Goal: Task Accomplishment & Management: Use online tool/utility

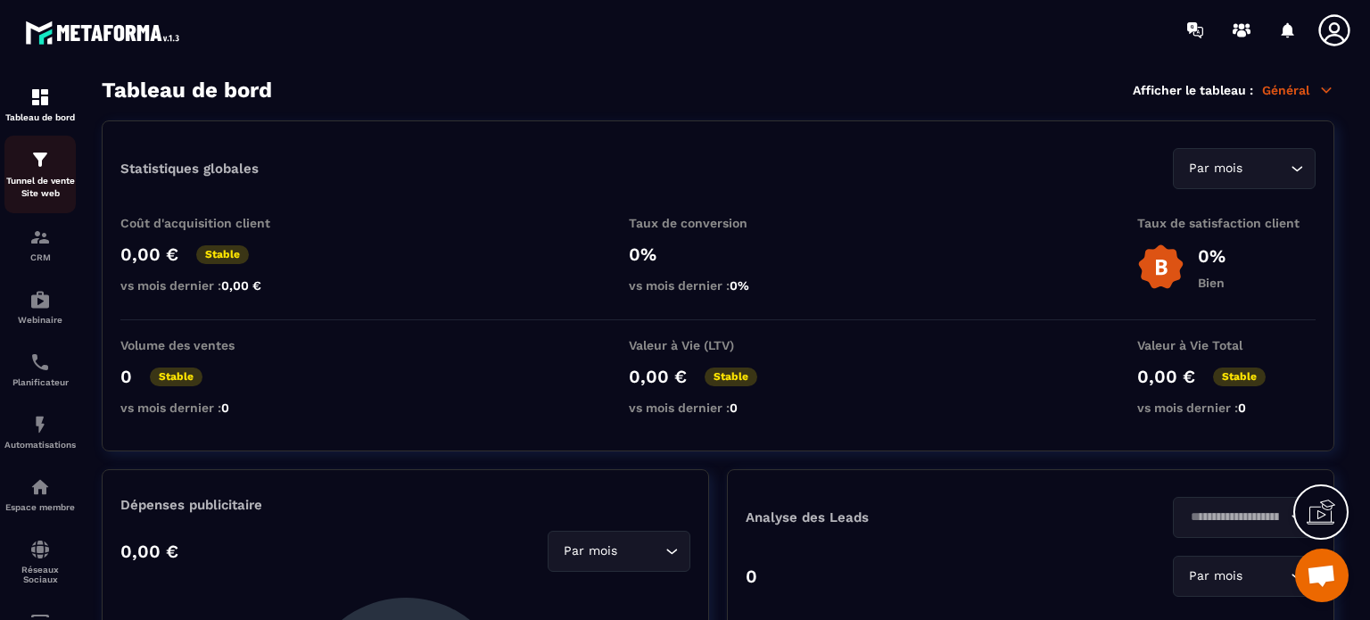
click at [41, 184] on p "Tunnel de vente Site web" at bounding box center [39, 187] width 71 height 25
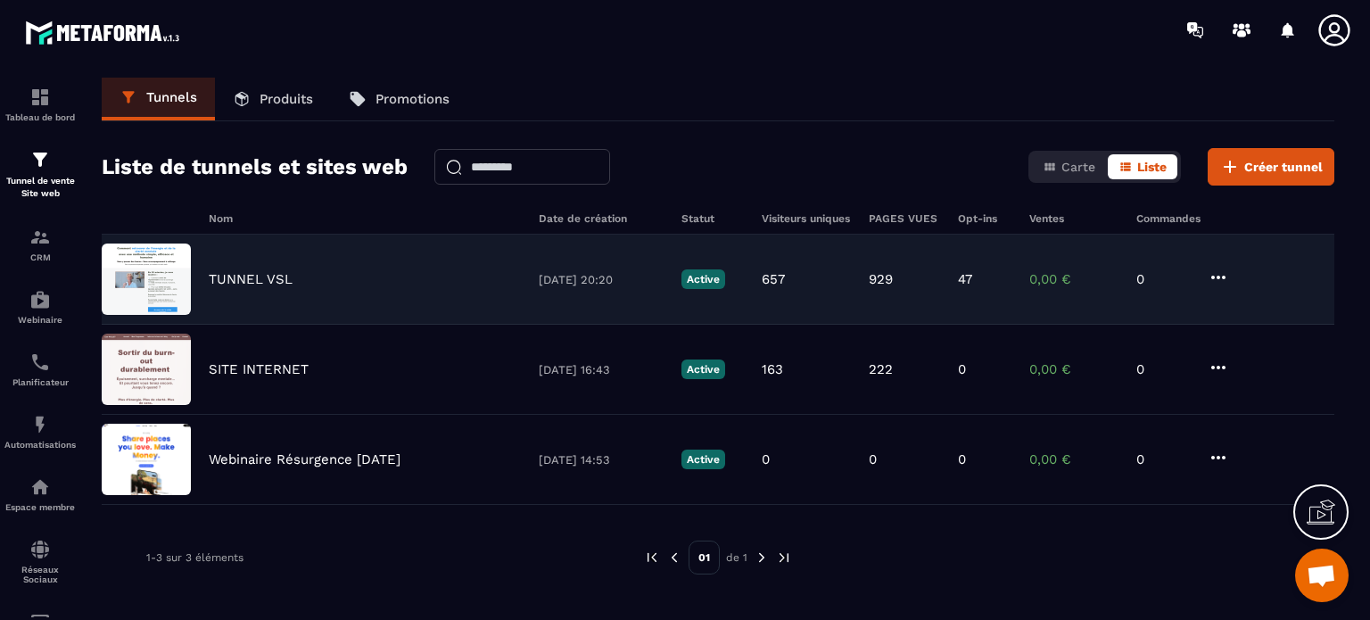
click at [231, 273] on p "TUNNEL VSL" at bounding box center [251, 279] width 84 height 16
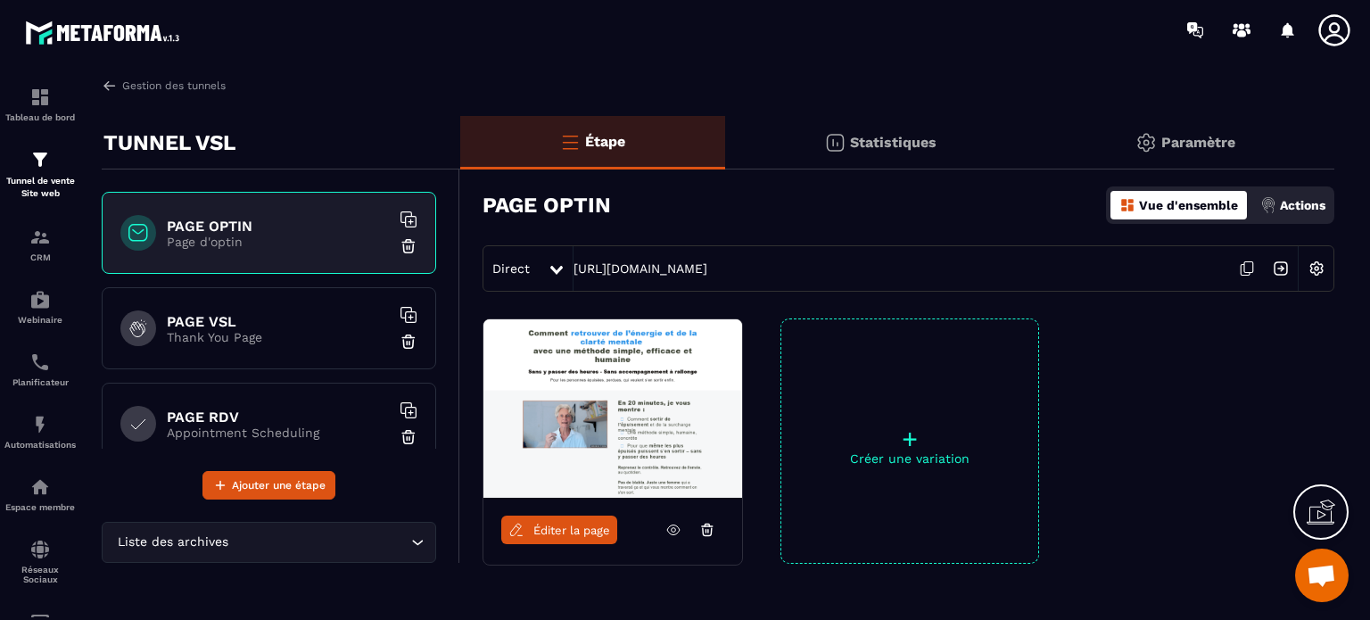
click at [562, 532] on span "Éditer la page" at bounding box center [571, 530] width 77 height 13
